Goal: Download file/media

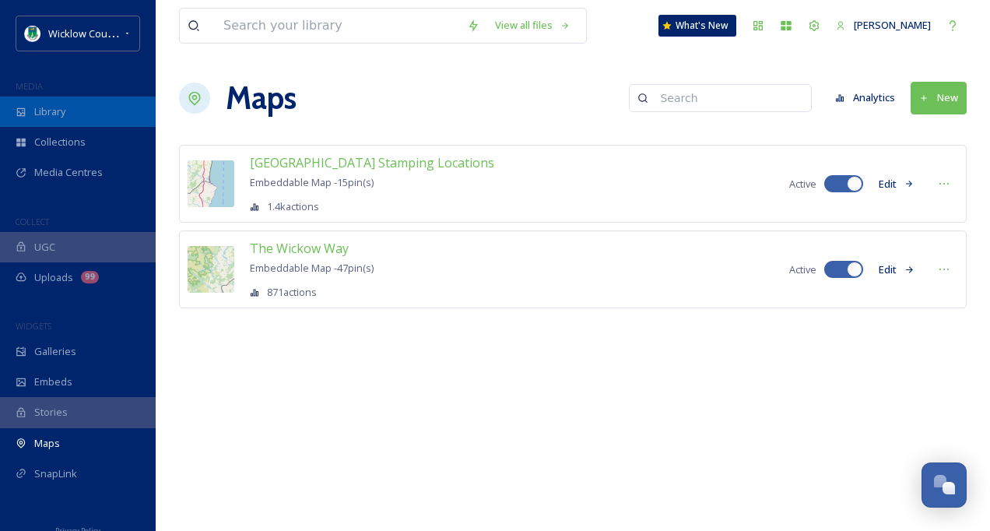
click at [59, 114] on span "Library" at bounding box center [49, 111] width 31 height 15
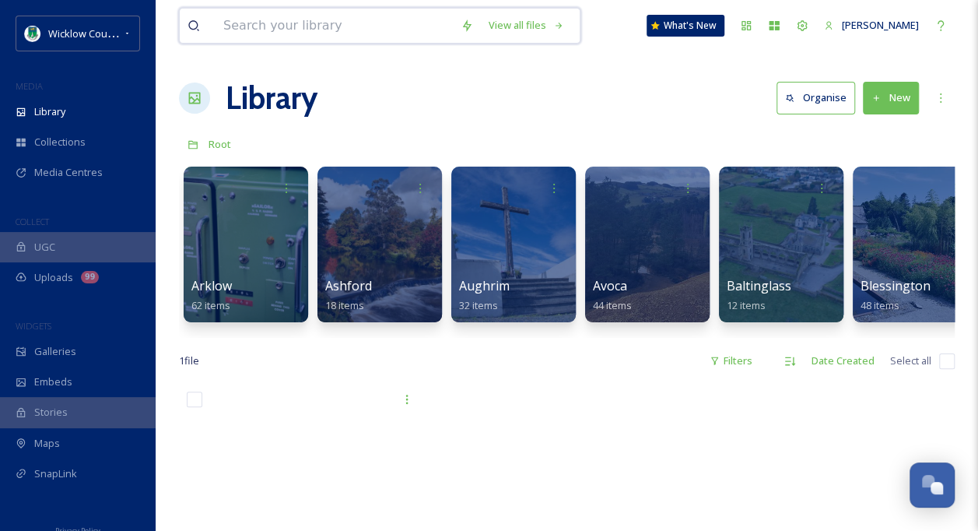
click at [251, 21] on input at bounding box center [334, 26] width 237 height 34
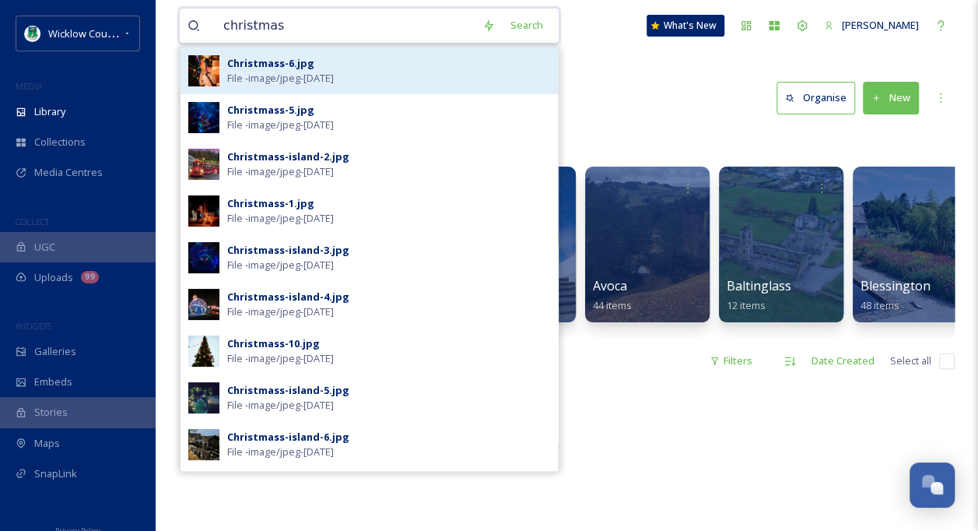
type input "christmas"
click at [255, 56] on div "Christmass-6.jpg" at bounding box center [270, 63] width 87 height 15
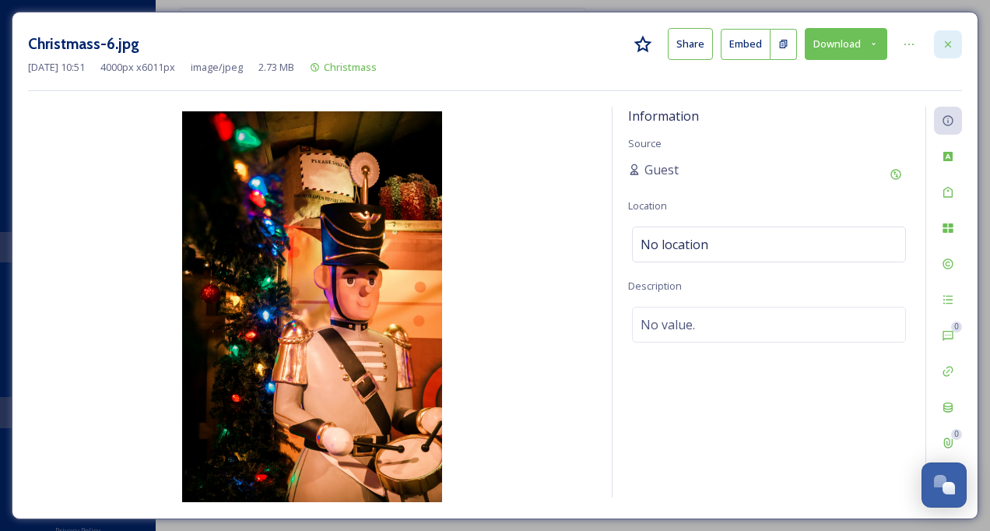
click at [950, 40] on icon at bounding box center [948, 44] width 12 height 12
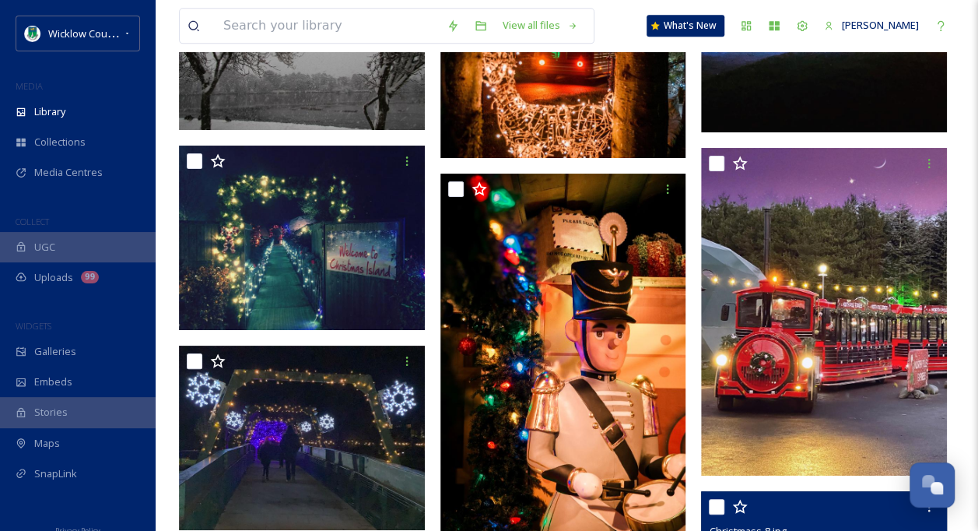
scroll to position [9369, 0]
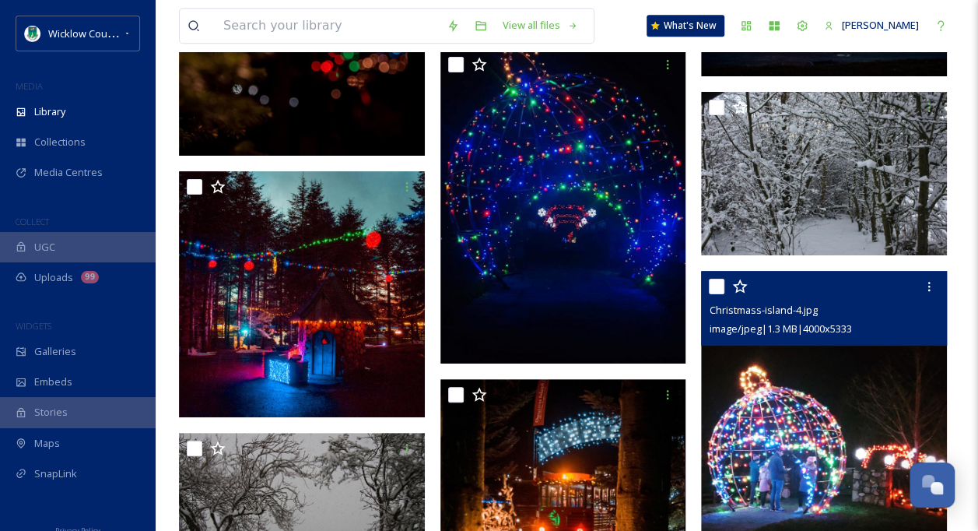
click at [791, 428] on img at bounding box center [824, 436] width 246 height 328
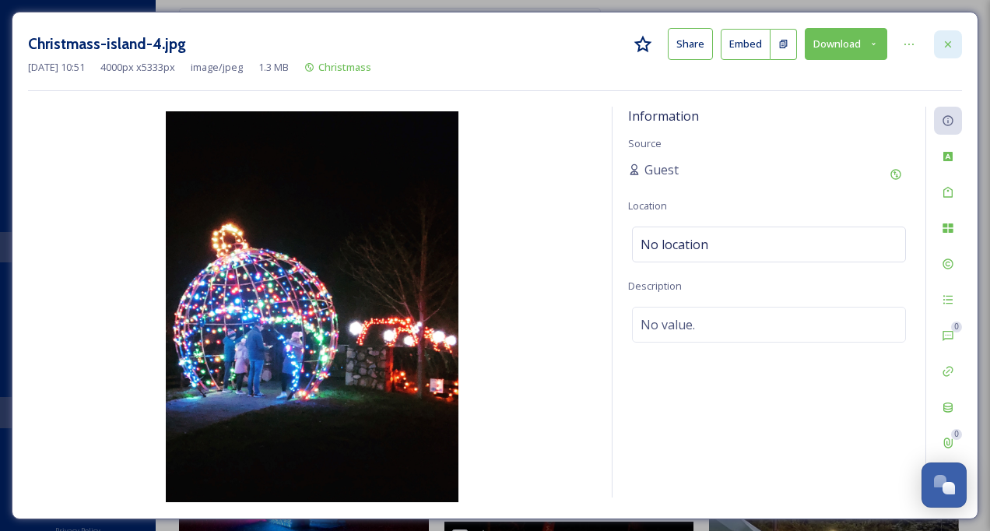
click at [954, 37] on div at bounding box center [948, 44] width 28 height 28
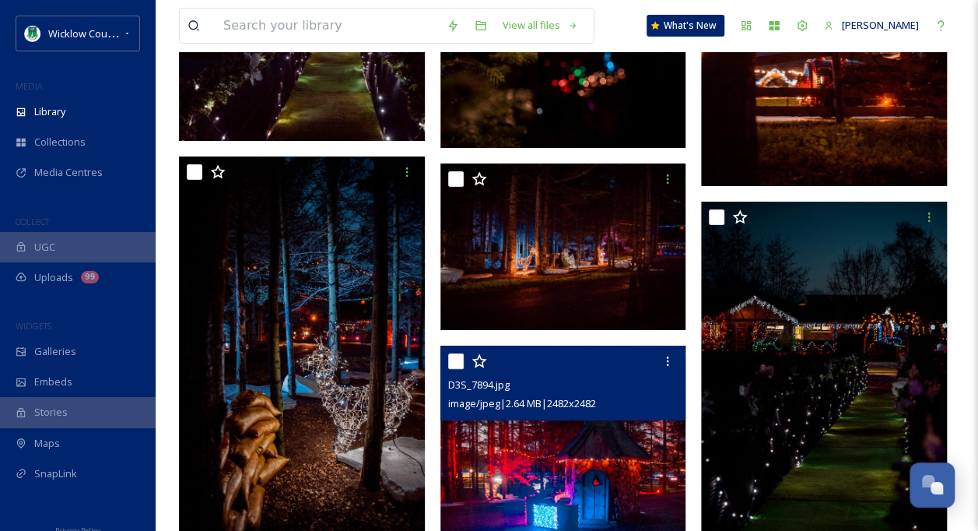
scroll to position [8668, 0]
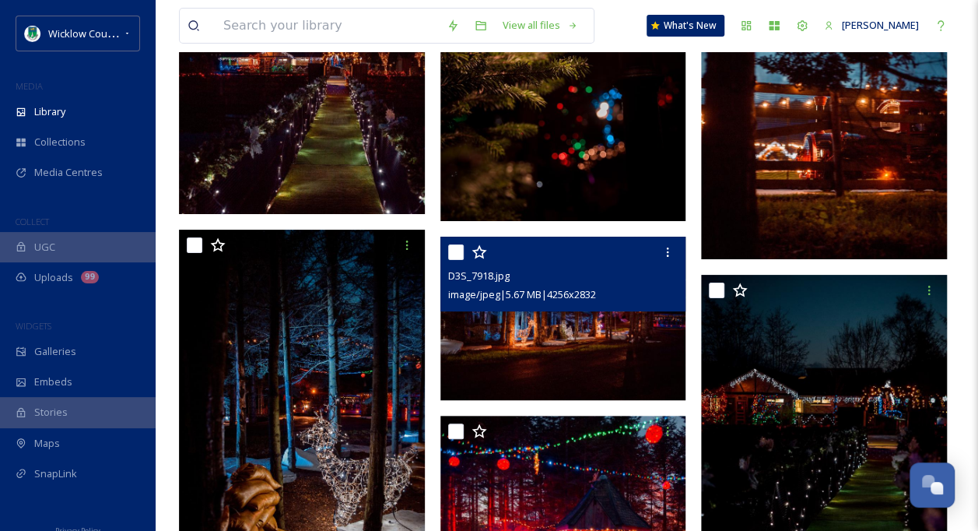
click at [549, 336] on img at bounding box center [564, 318] width 246 height 163
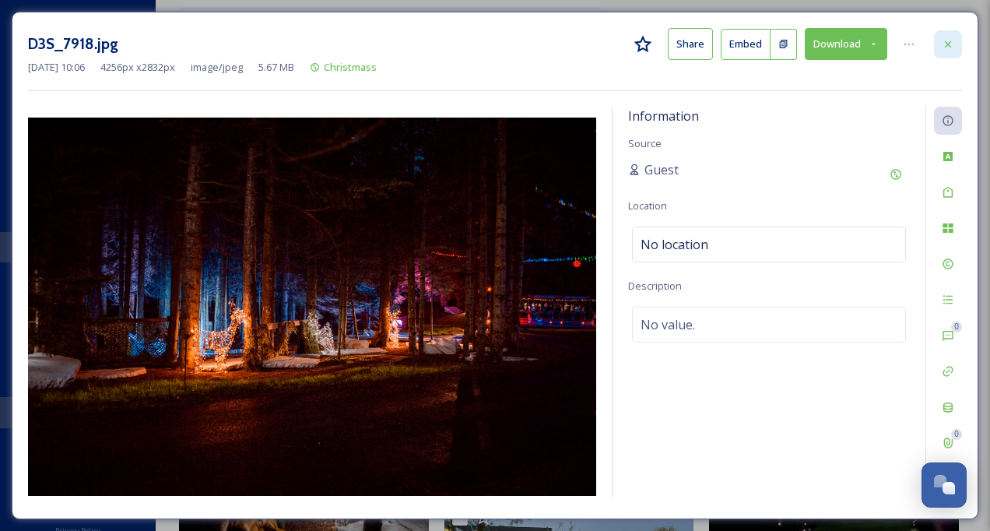
click at [953, 45] on icon at bounding box center [948, 44] width 12 height 12
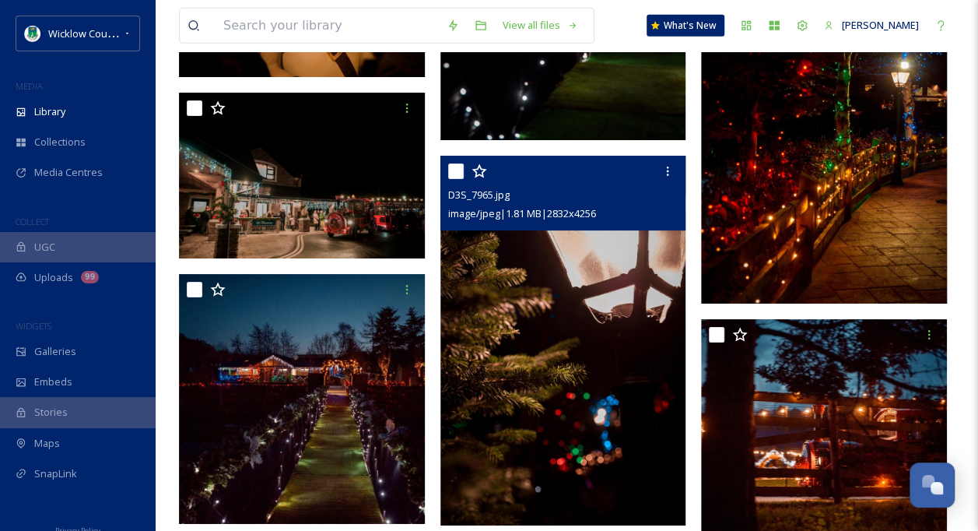
scroll to position [8357, 0]
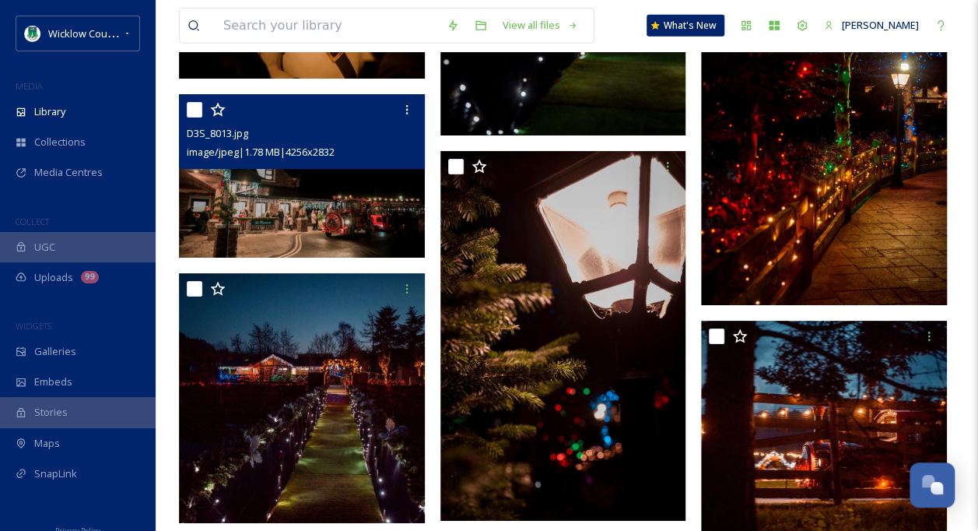
click at [309, 189] on img at bounding box center [302, 175] width 246 height 163
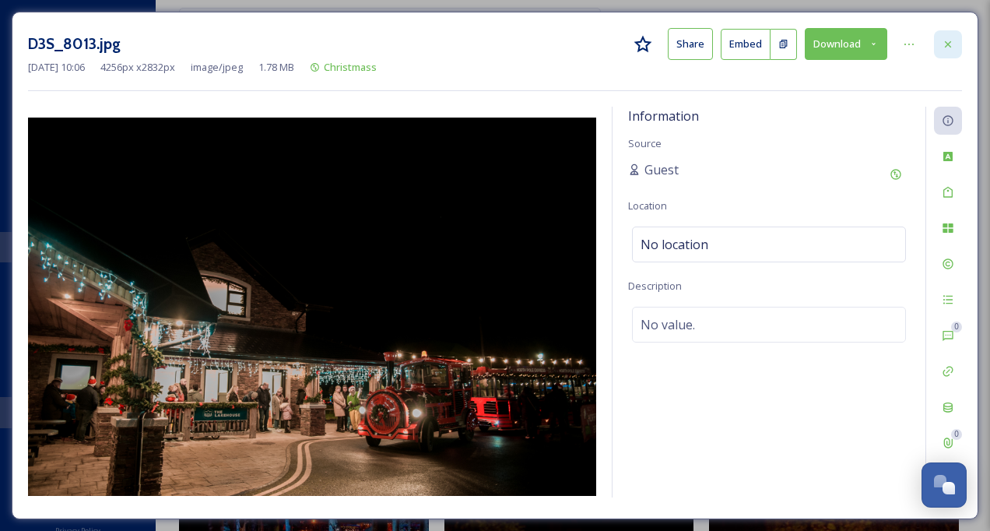
click at [953, 44] on icon at bounding box center [948, 44] width 12 height 12
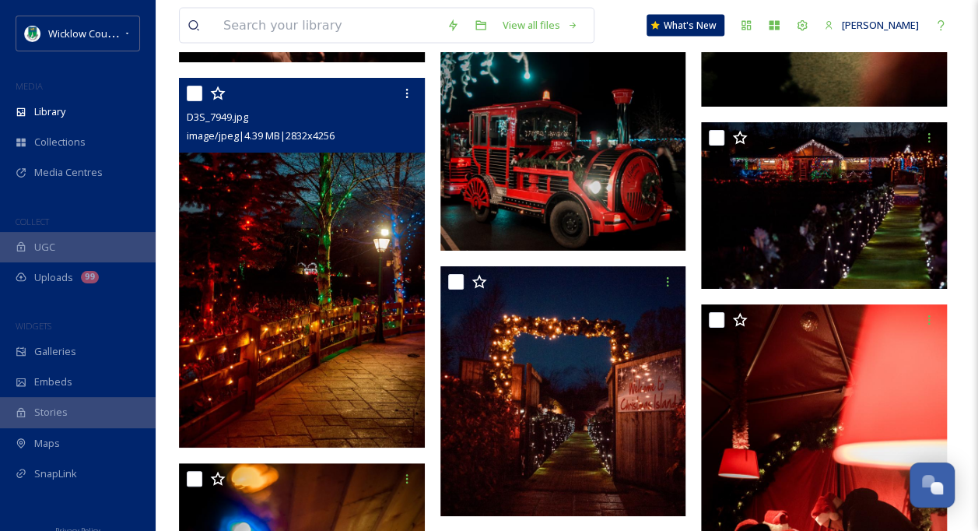
scroll to position [7423, 0]
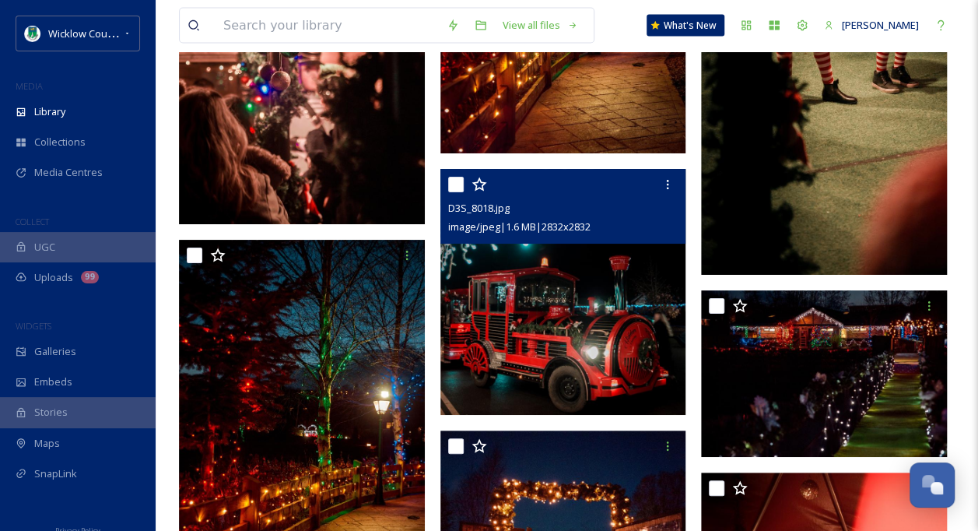
click at [529, 279] on img at bounding box center [564, 292] width 246 height 246
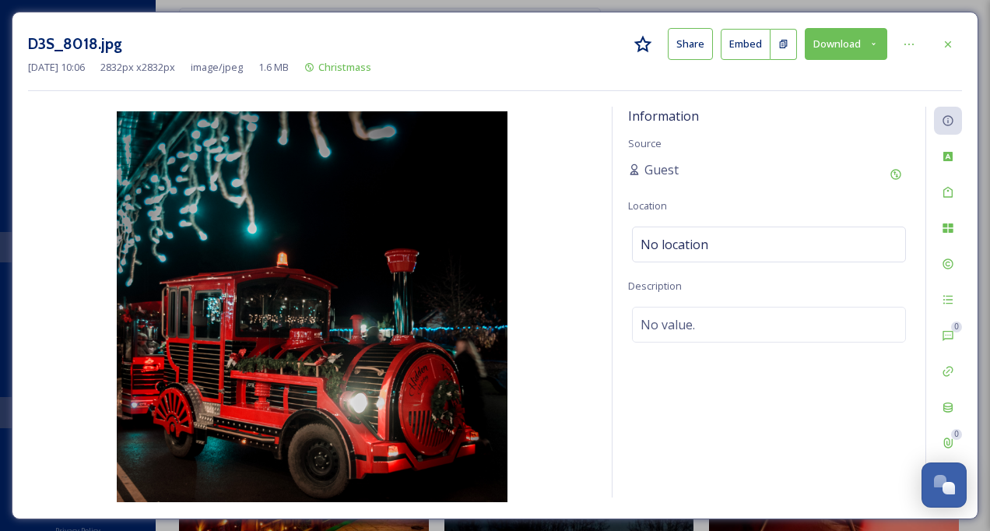
click at [945, 49] on icon at bounding box center [948, 44] width 12 height 12
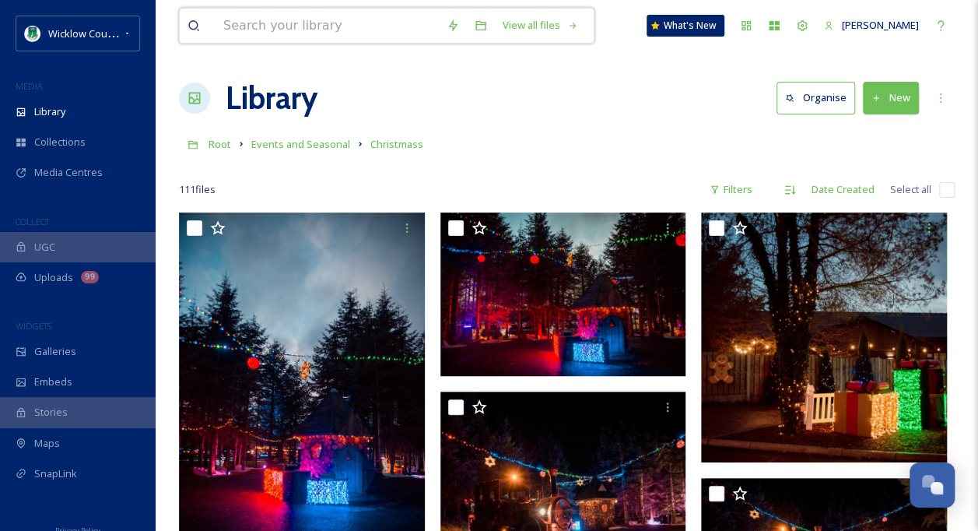
click at [264, 23] on input at bounding box center [327, 26] width 223 height 34
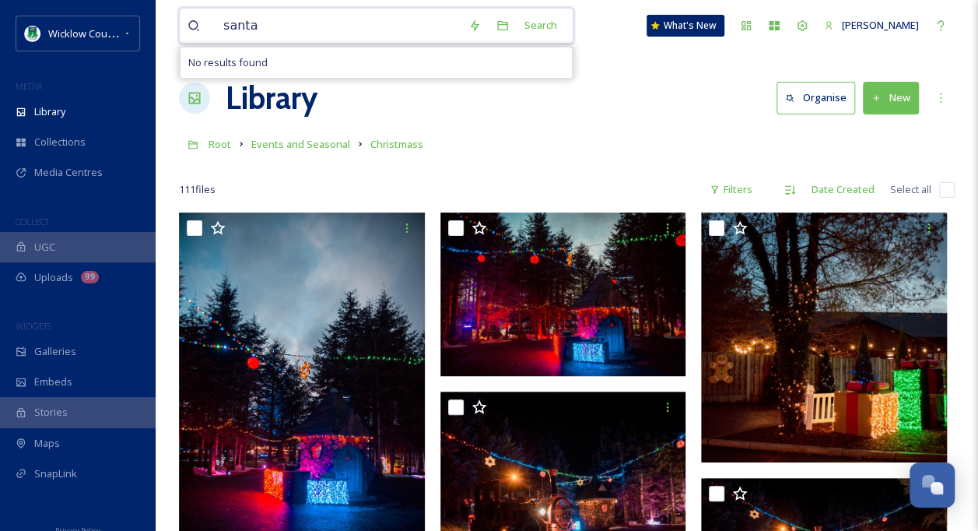
type input "santa"
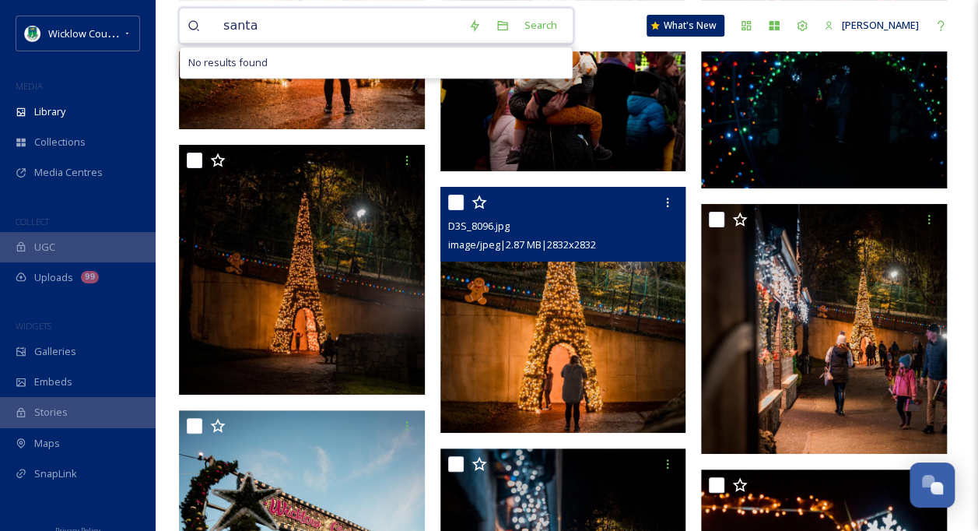
scroll to position [3192, 0]
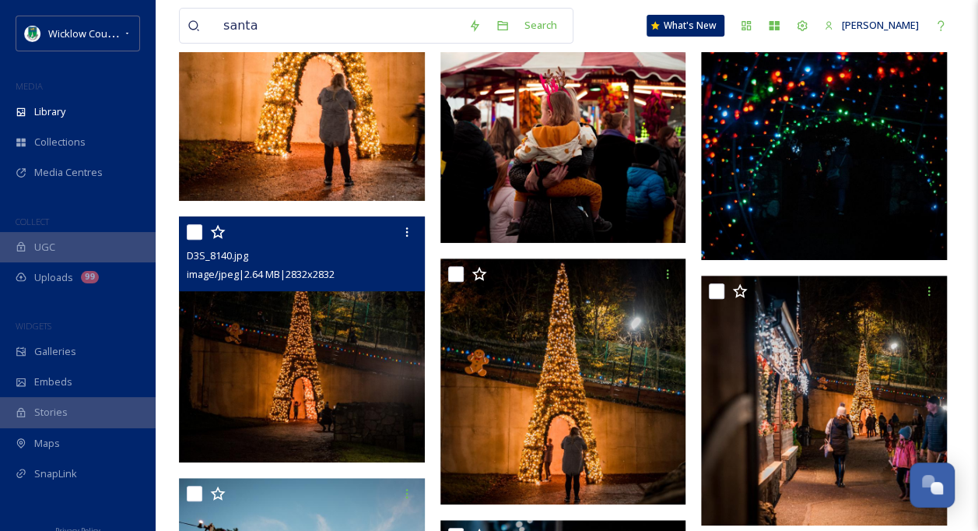
click at [349, 352] on img at bounding box center [302, 339] width 246 height 246
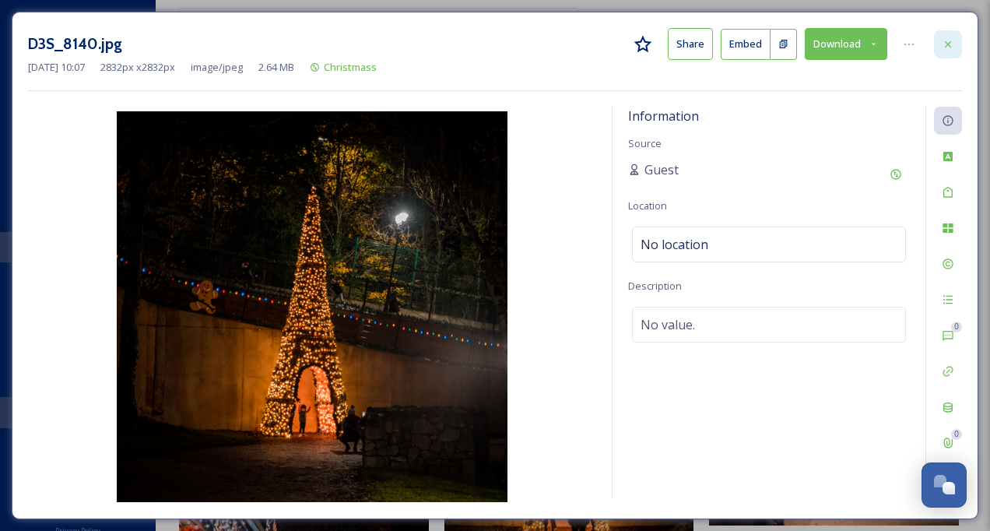
click at [947, 47] on icon at bounding box center [948, 44] width 12 height 12
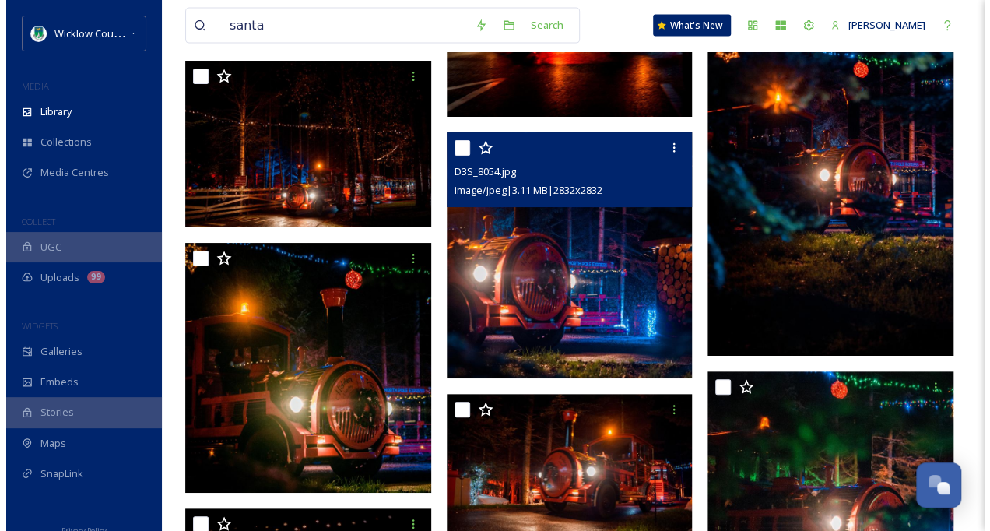
scroll to position [4904, 0]
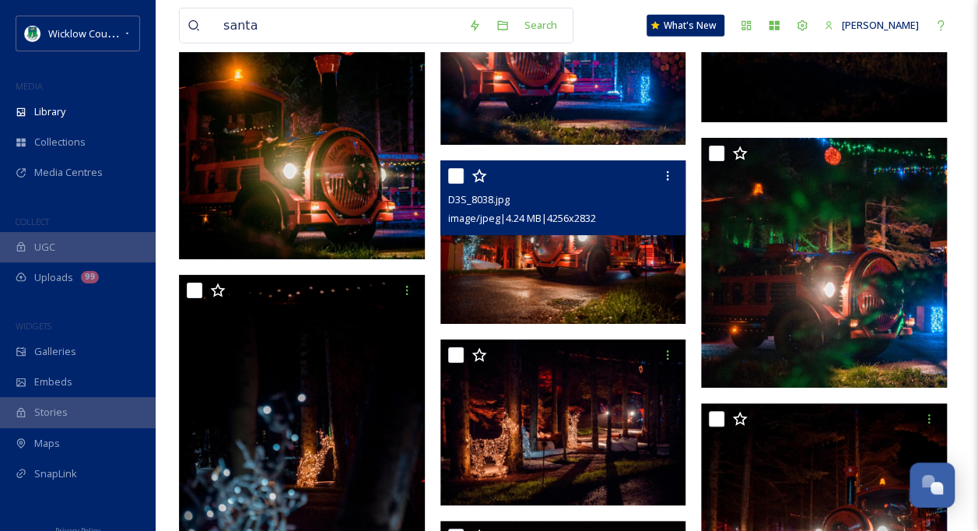
click at [585, 251] on img at bounding box center [564, 241] width 246 height 163
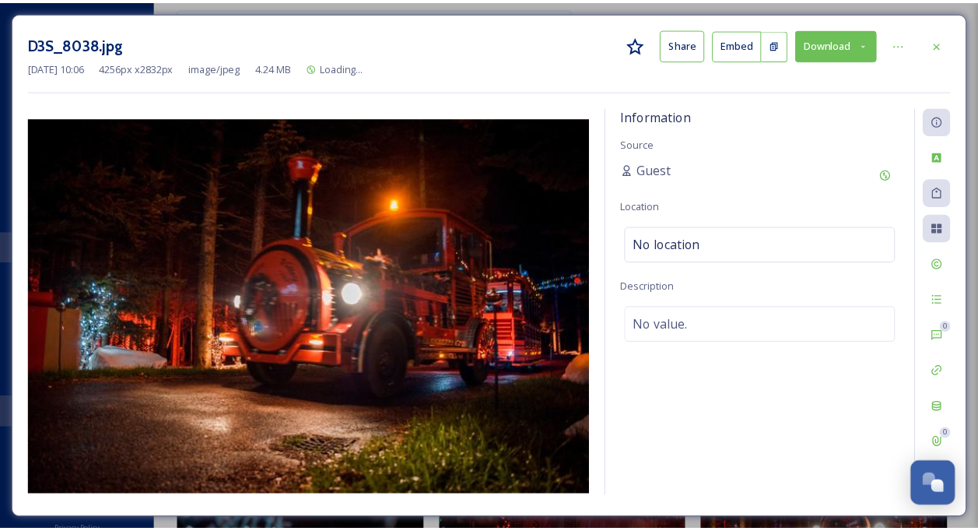
scroll to position [4907, 0]
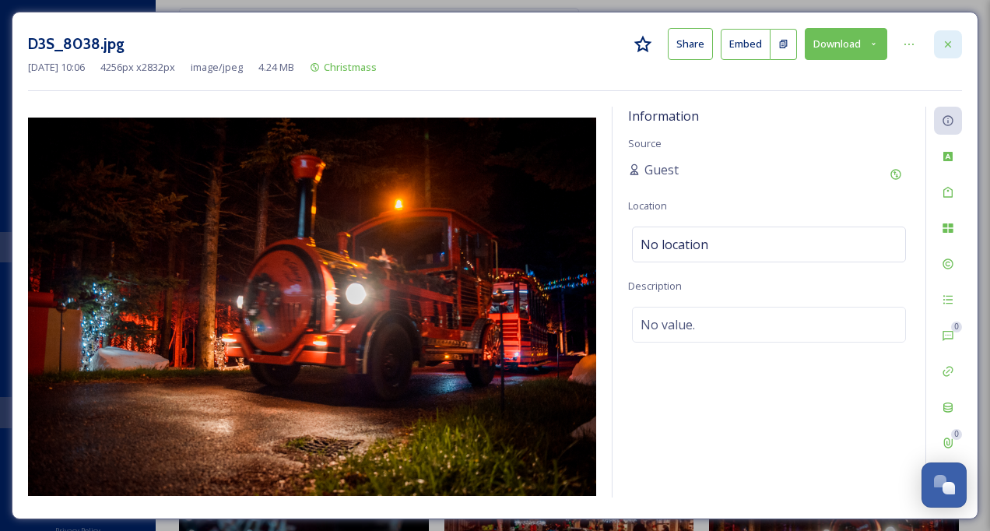
click at [950, 39] on icon at bounding box center [948, 44] width 12 height 12
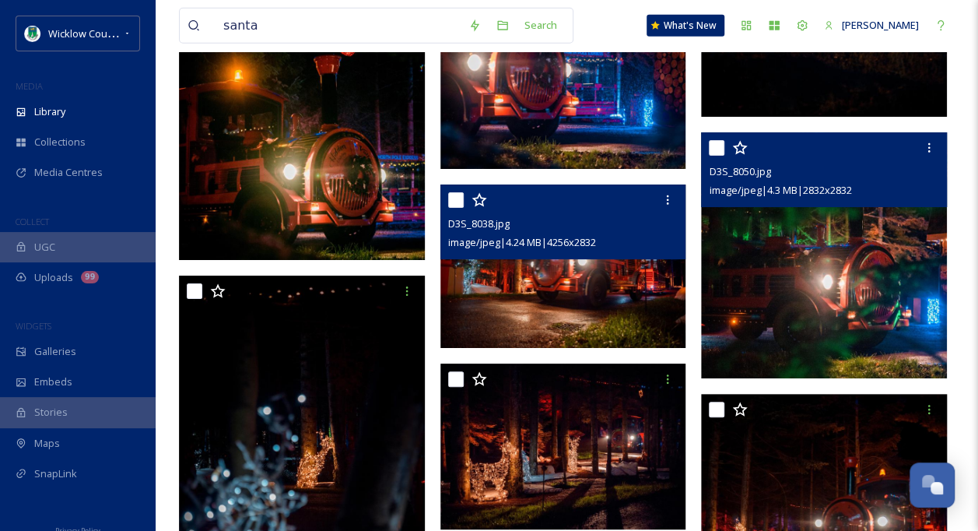
click at [833, 293] on img at bounding box center [824, 255] width 246 height 246
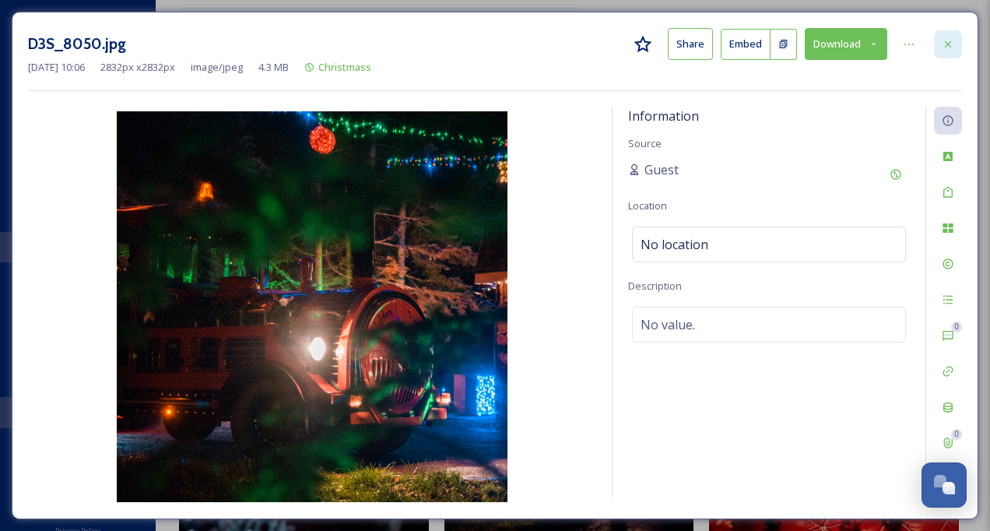
click at [945, 45] on icon at bounding box center [948, 44] width 12 height 12
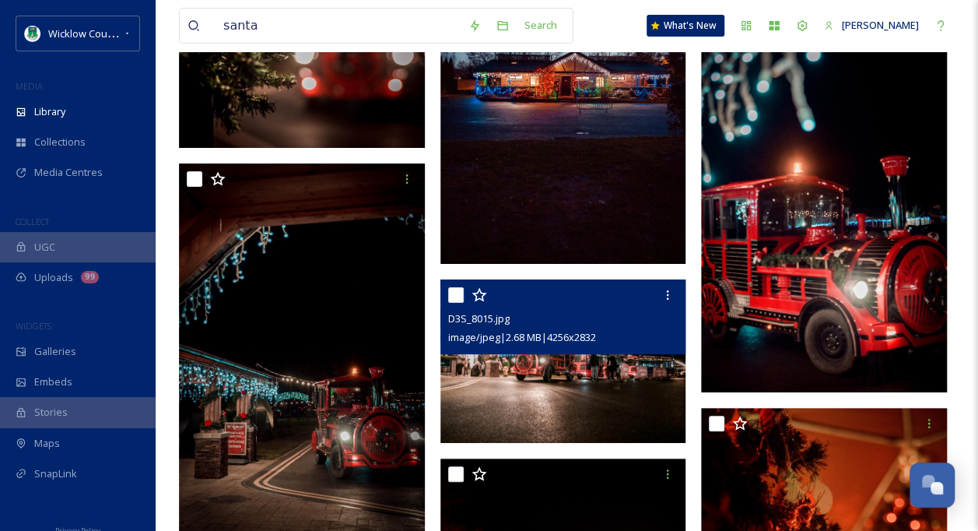
scroll to position [5997, 0]
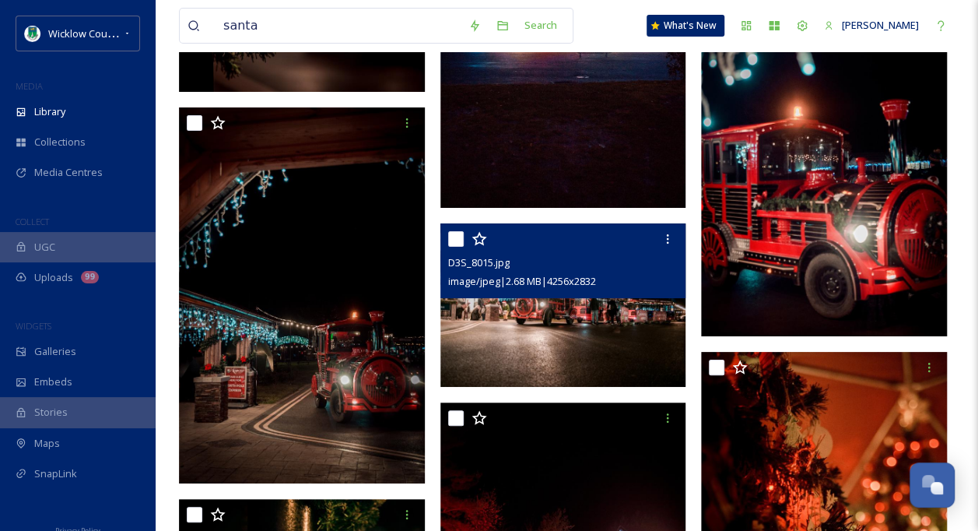
click at [553, 330] on img at bounding box center [564, 304] width 246 height 163
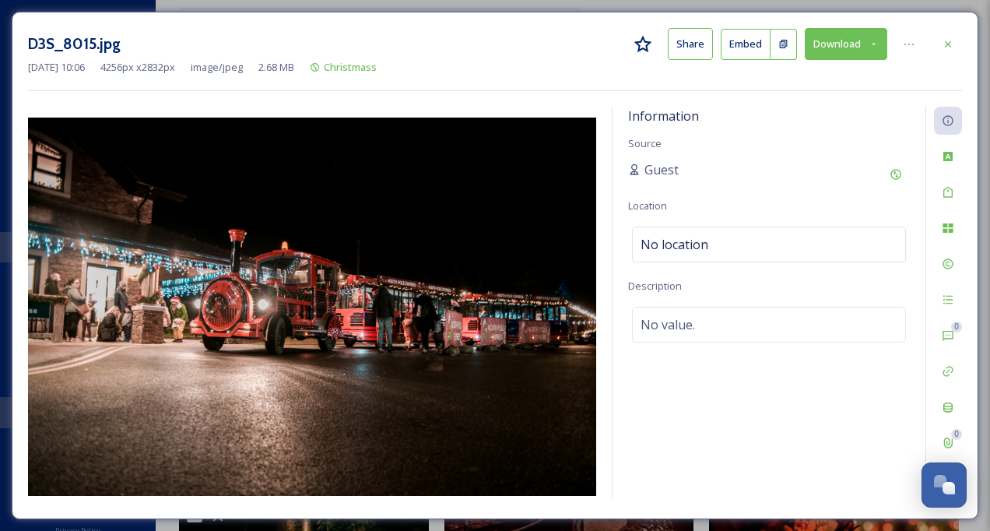
click at [843, 43] on button "Download" at bounding box center [846, 44] width 83 height 32
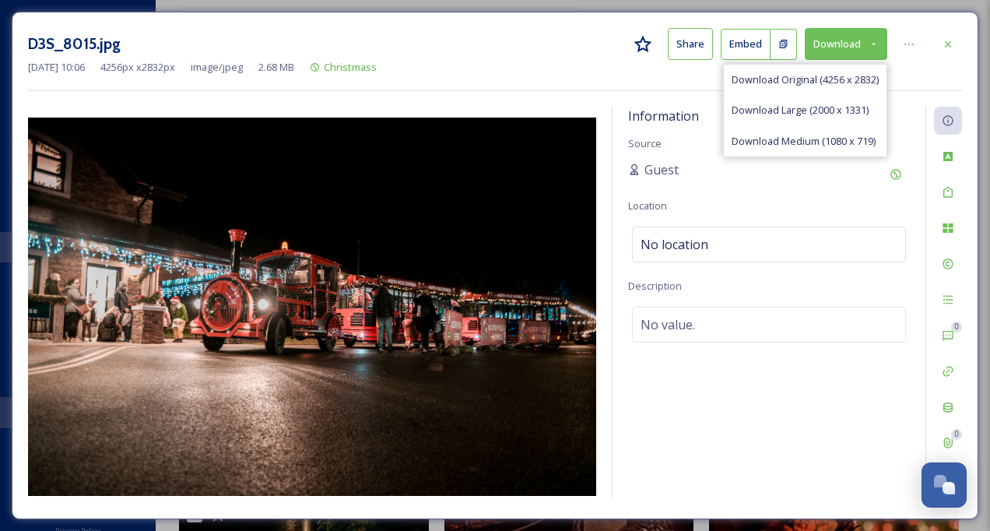
click at [596, 46] on div "D3S_8015.jpg Share Embed Download Download Original (4256 x 2832) Download Larg…" at bounding box center [495, 44] width 934 height 32
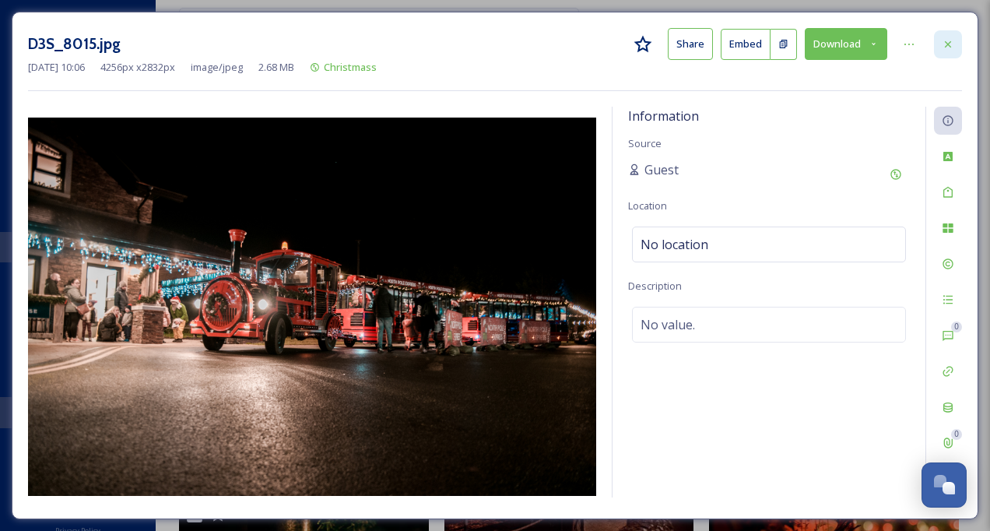
click at [951, 44] on icon at bounding box center [948, 44] width 12 height 12
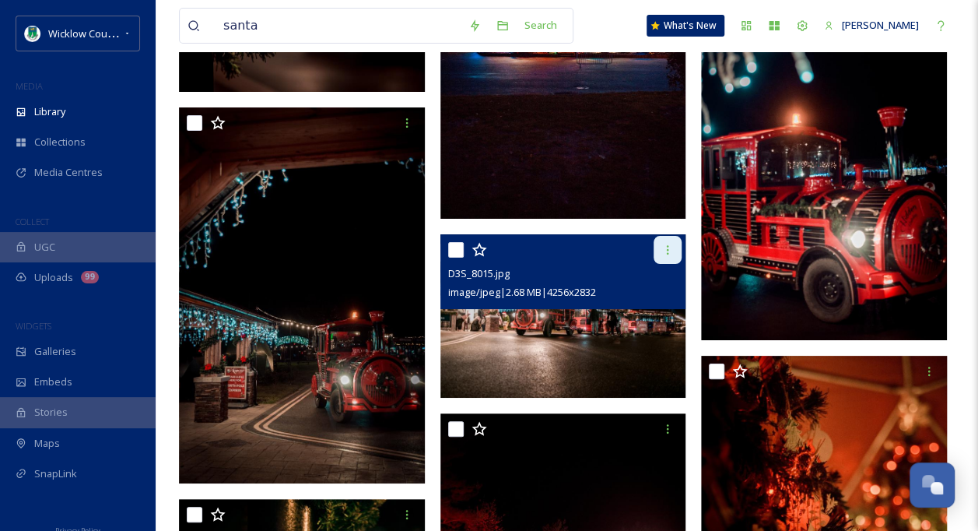
click at [669, 252] on icon at bounding box center [668, 250] width 12 height 12
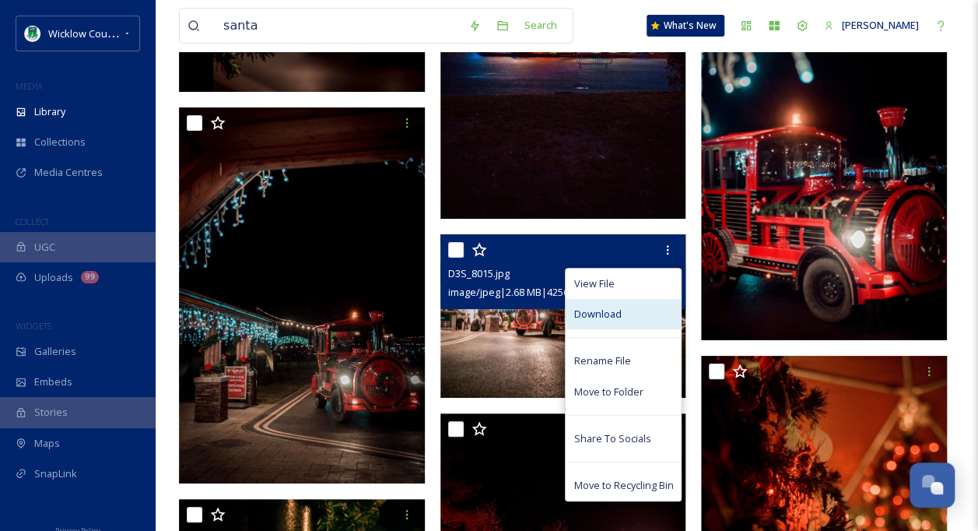
click at [620, 314] on span "Download" at bounding box center [597, 314] width 47 height 15
